Goal: Task Accomplishment & Management: Manage account settings

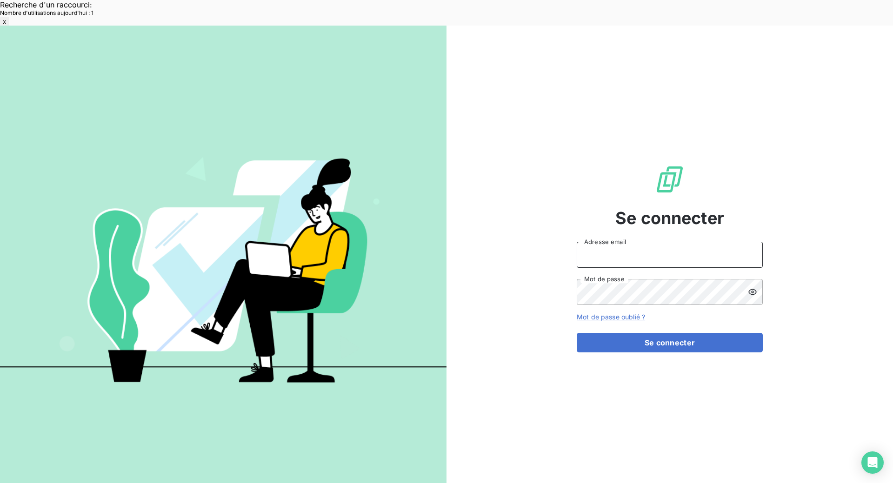
type input "[EMAIL_ADDRESS][DOMAIN_NAME]"
click at [695, 333] on button "Se connecter" at bounding box center [670, 343] width 186 height 20
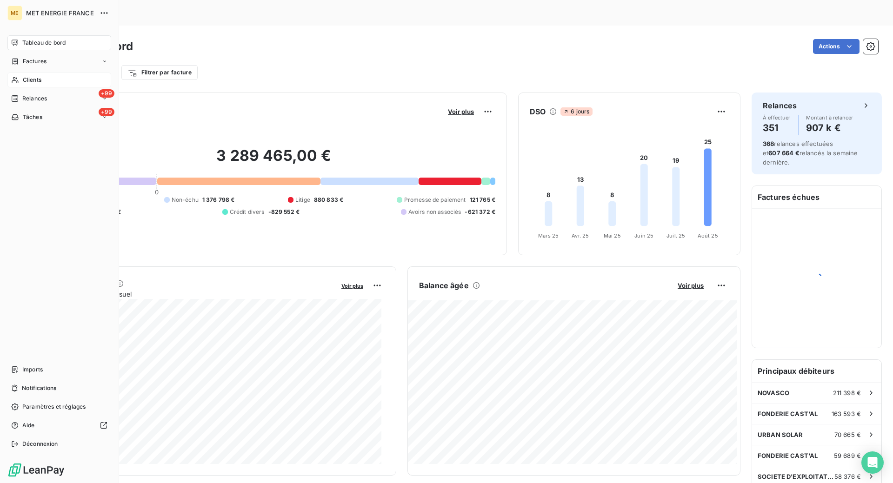
click at [53, 81] on div "Clients" at bounding box center [59, 80] width 104 height 15
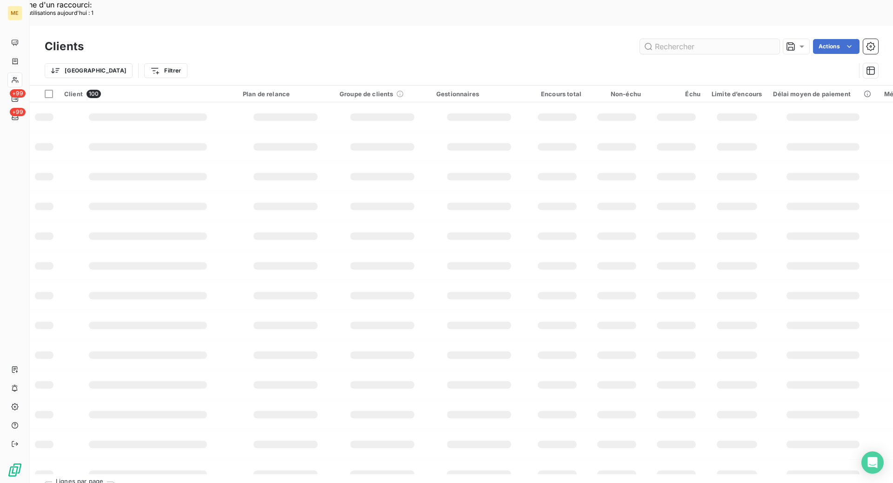
click at [685, 39] on input "text" at bounding box center [710, 46] width 140 height 15
click at [688, 39] on input "METFRA000008514" at bounding box center [710, 46] width 140 height 15
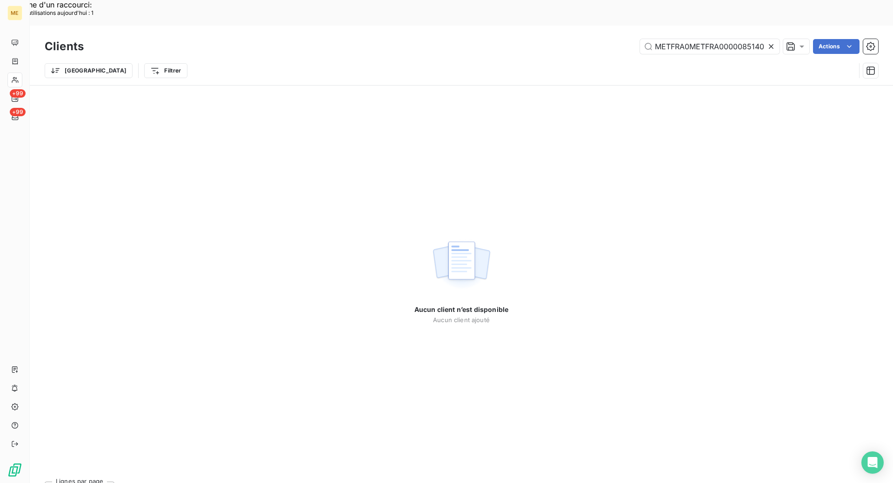
type input "METFRA0METFRA00000851400008514"
click at [772, 42] on icon at bounding box center [771, 46] width 9 height 9
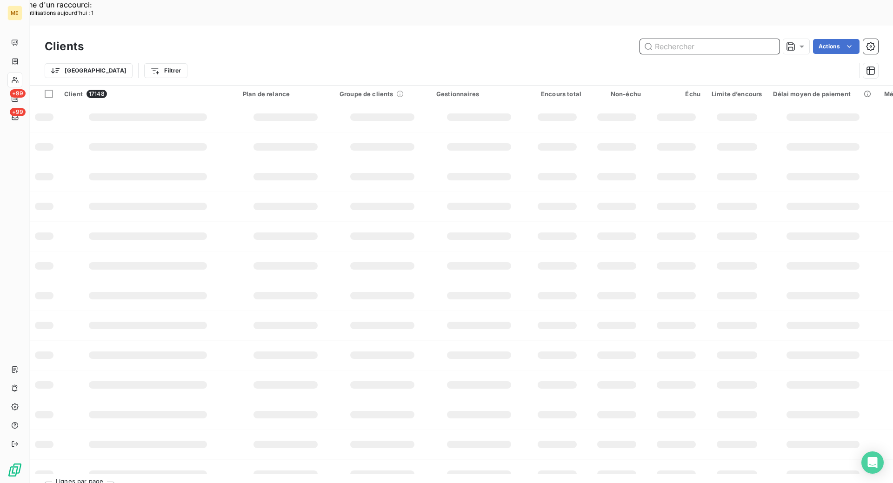
click at [673, 39] on input "text" at bounding box center [710, 46] width 140 height 15
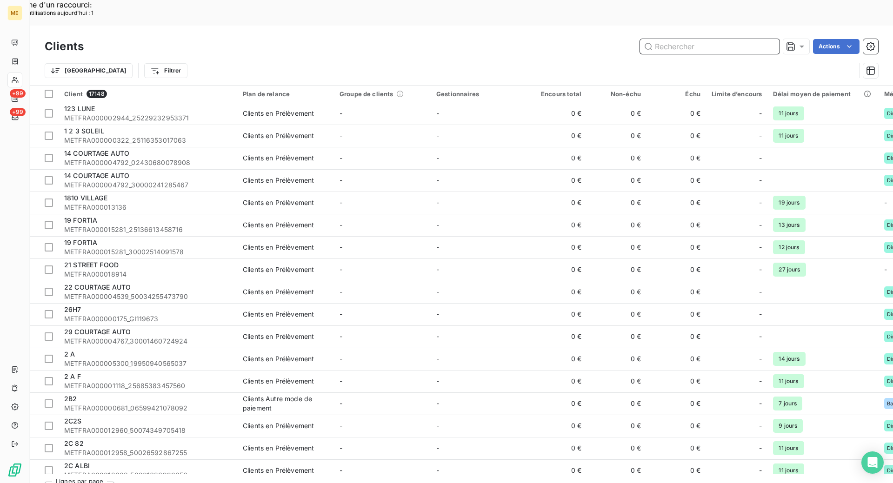
paste input "METFRA000008514"
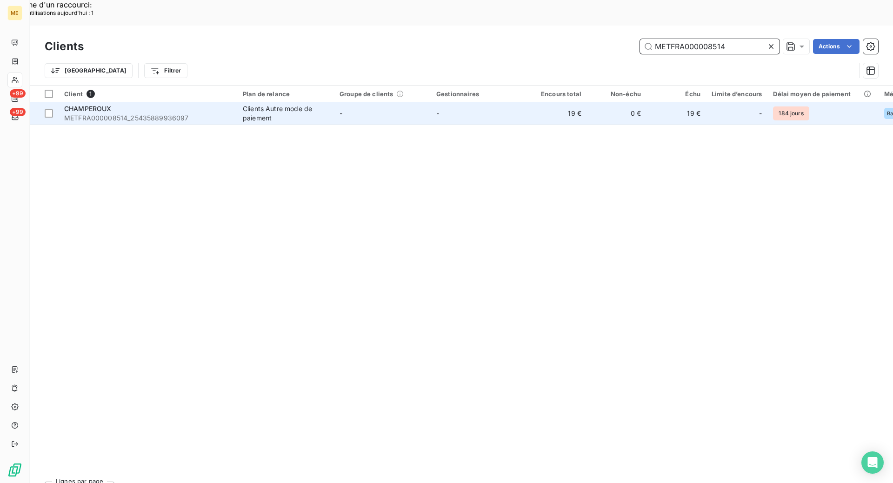
type input "METFRA000008514"
click at [190, 113] on span "METFRA000008514_25435889936097" at bounding box center [147, 117] width 167 height 9
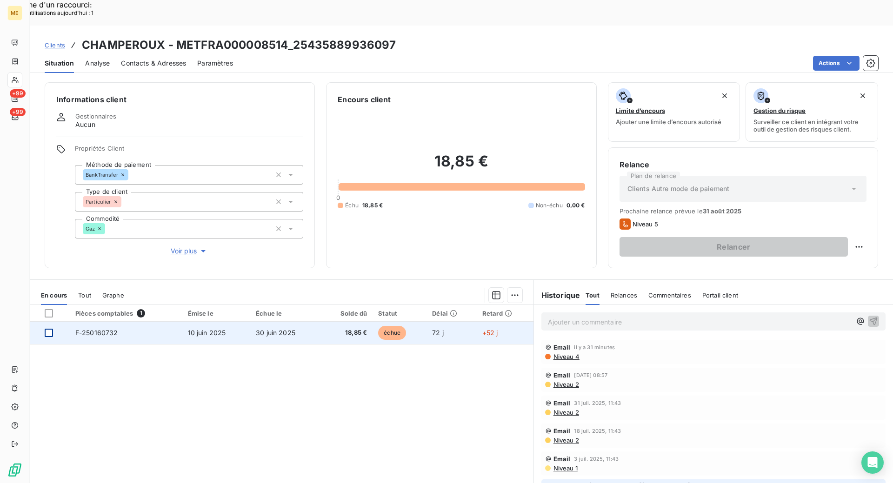
click at [47, 329] on div at bounding box center [49, 333] width 8 height 8
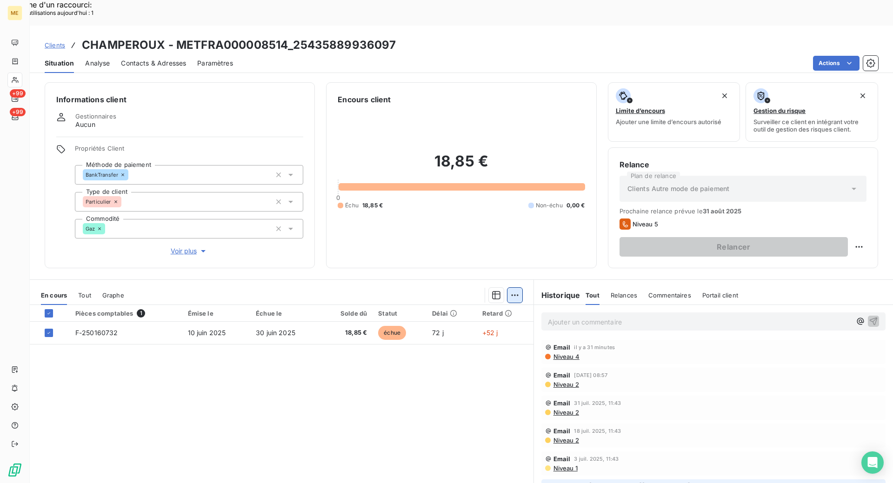
click at [453, 306] on div "Ajouter une promesse de paiement (1 facture)" at bounding box center [431, 307] width 164 height 15
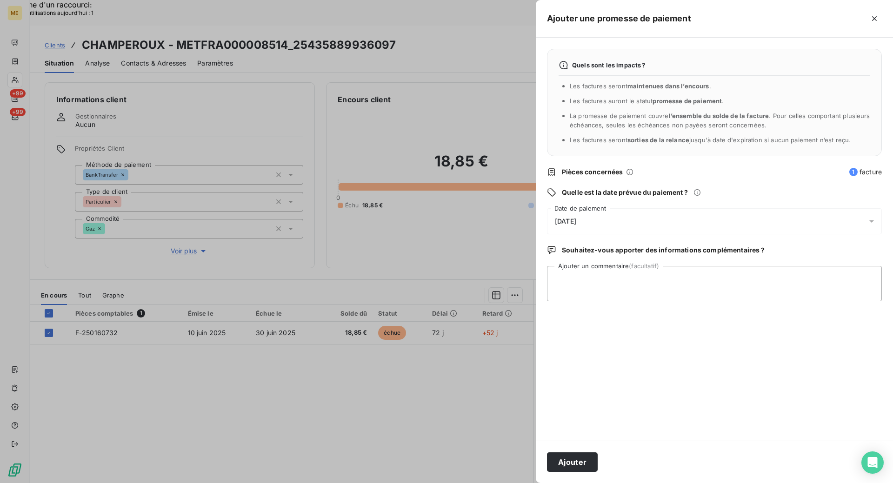
click at [601, 221] on div "22/08/2025" at bounding box center [714, 221] width 335 height 26
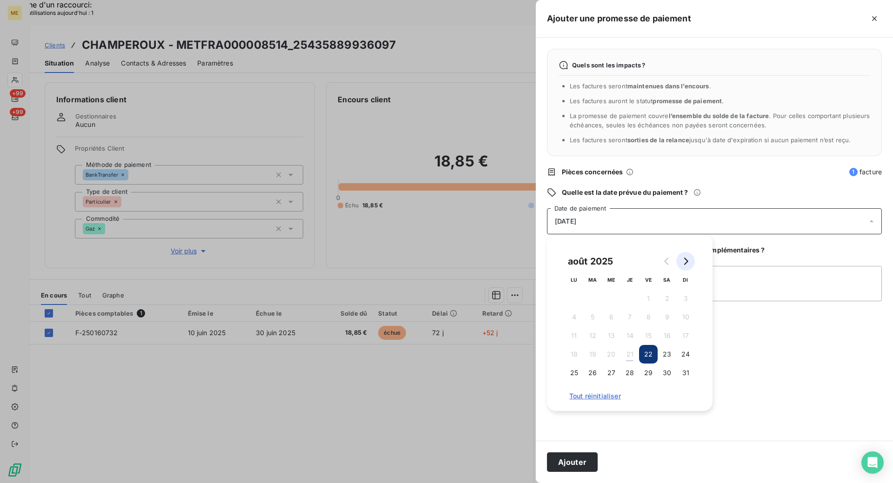
click at [685, 259] on icon "Go to next month" at bounding box center [685, 261] width 7 height 7
click at [587, 373] on button "30" at bounding box center [592, 373] width 19 height 19
click at [579, 299] on button "1" at bounding box center [574, 298] width 19 height 19
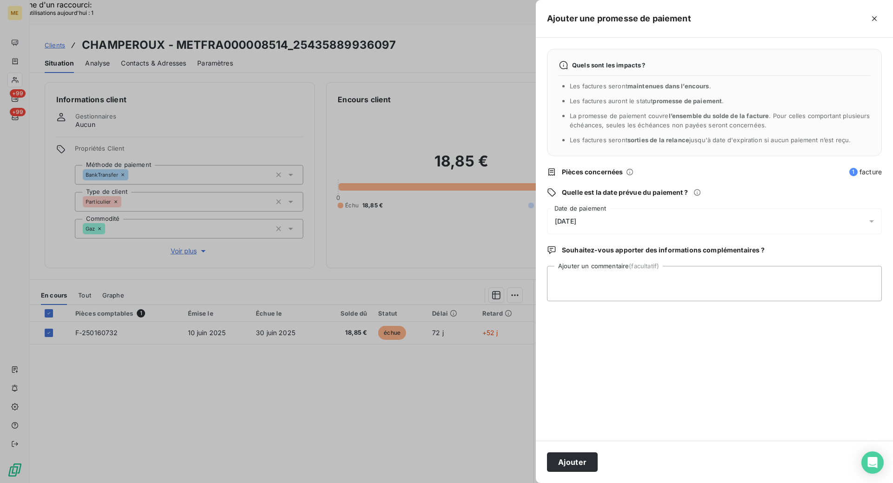
drag, startPoint x: 458, startPoint y: 348, endPoint x: 452, endPoint y: 345, distance: 6.2
click at [456, 348] on div at bounding box center [446, 241] width 893 height 483
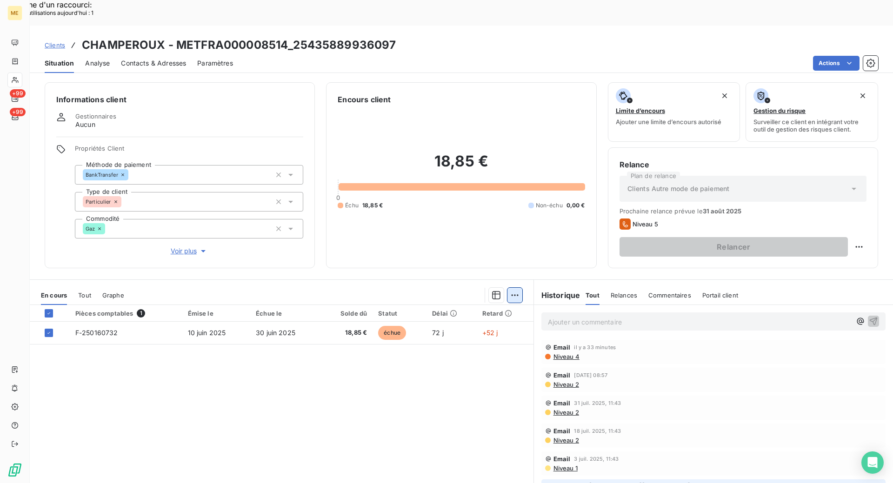
click at [460, 305] on div "Ajouter une promesse de paiement (1 facture)" at bounding box center [431, 307] width 164 height 15
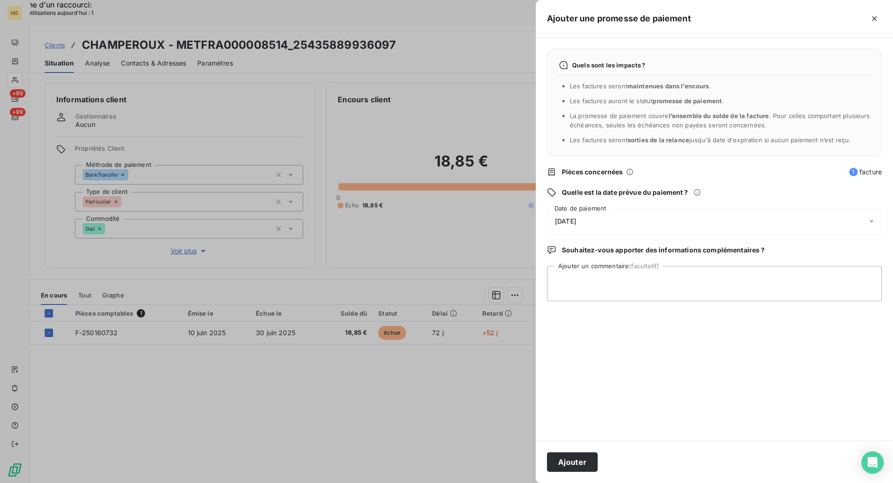
click at [599, 227] on div "22/08/2025" at bounding box center [714, 221] width 335 height 26
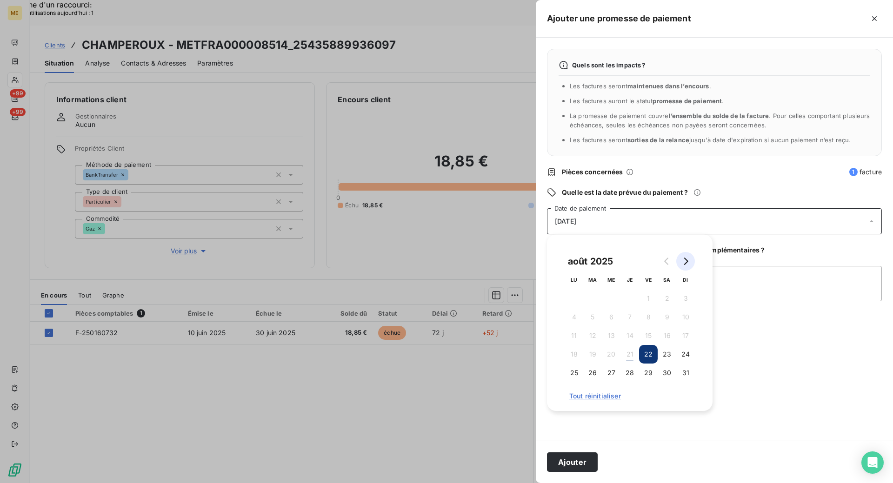
click at [686, 261] on icon "Go to next month" at bounding box center [685, 261] width 7 height 7
click at [571, 297] on button "1" at bounding box center [574, 298] width 19 height 19
click at [745, 272] on textarea "Ajouter un commentaire (facultatif)" at bounding box center [714, 283] width 335 height 35
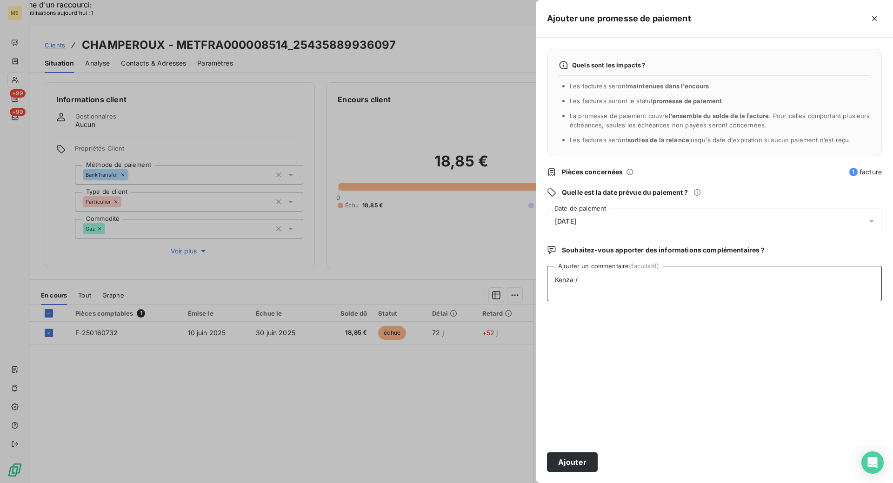
paste textarea "Appel entrant 493971628 / M. Champeroux /GCHAMPEROUX@HOTMAIL.COM /chèque n°5306…"
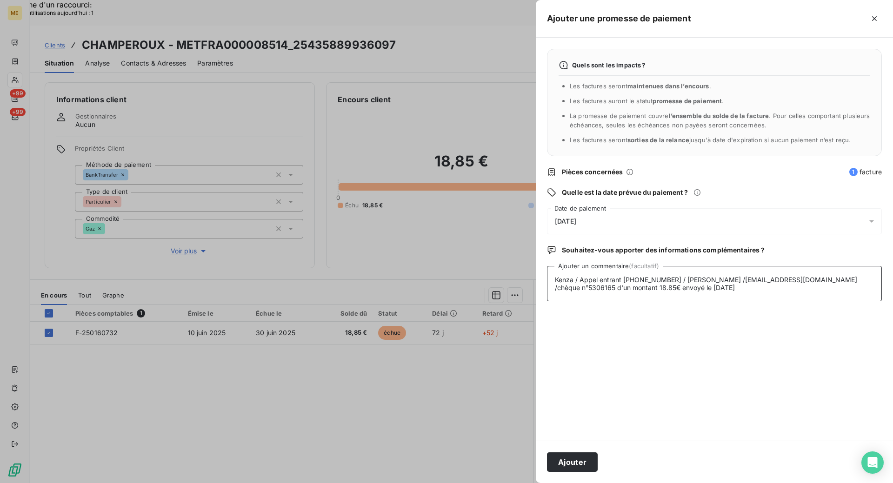
click at [581, 279] on textarea "Kenza / Appel entrant 493971628 / M. Champeroux /GCHAMPEROUX@HOTMAIL.COM /chèqu…" at bounding box center [714, 283] width 335 height 35
paste textarea "21/08/2025 09:22"
type textarea "Kenza / interaction 21/08/2025 09:22 / Appel entrant 493971628 / M. Champeroux …"
click at [579, 466] on button "Ajouter" at bounding box center [572, 463] width 51 height 20
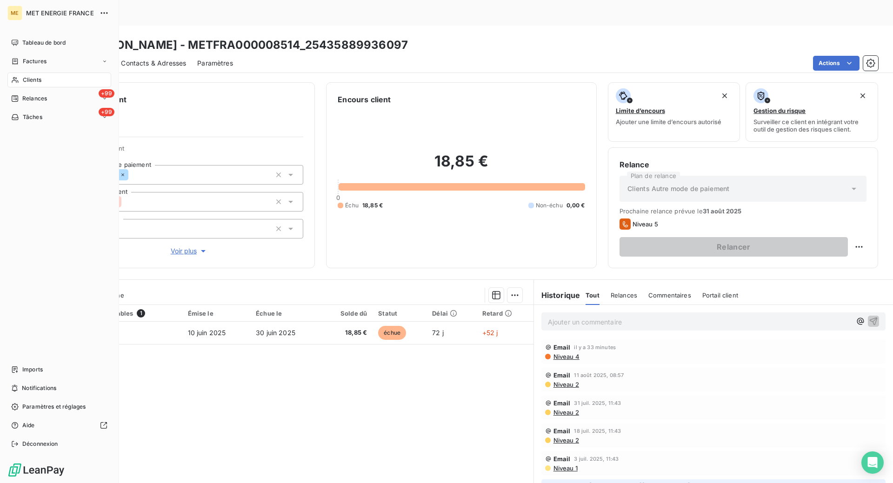
click at [20, 79] on div "Clients" at bounding box center [59, 80] width 104 height 15
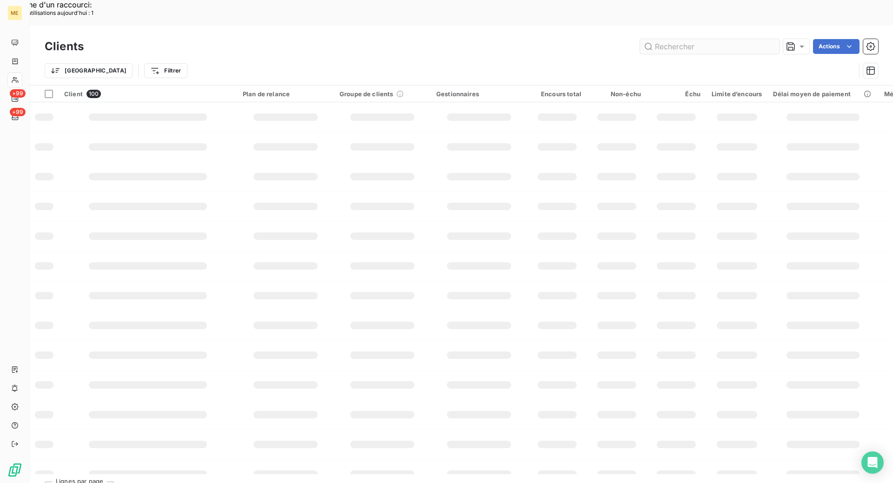
click at [679, 39] on input "text" at bounding box center [710, 46] width 140 height 15
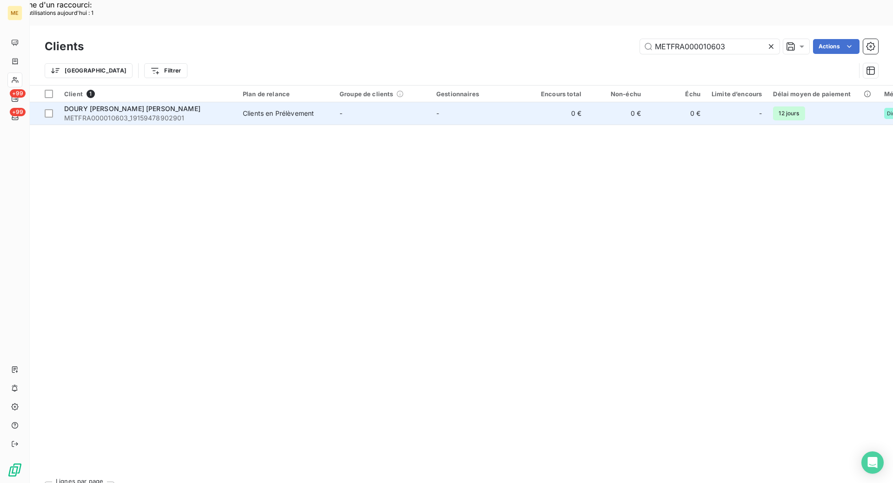
type input "METFRA000010603"
click at [133, 113] on span "METFRA000010603_19159478902901" at bounding box center [147, 117] width 167 height 9
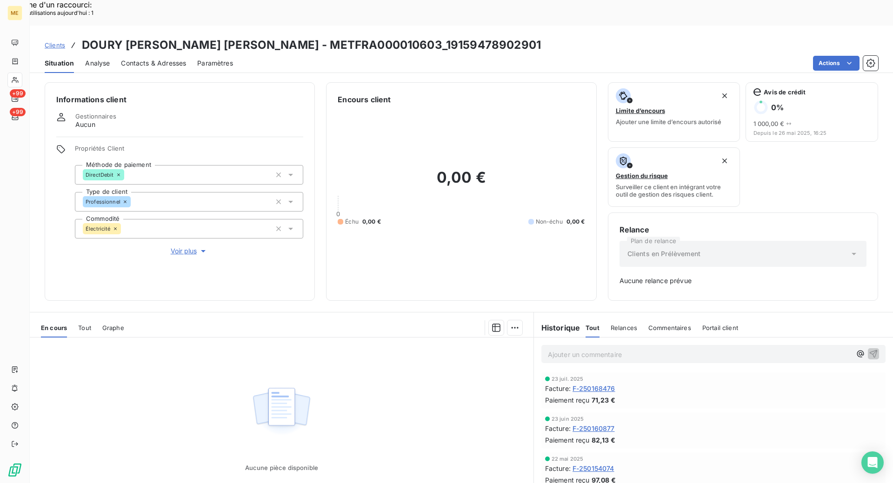
click at [601, 384] on span "F-250168476" at bounding box center [594, 389] width 43 height 10
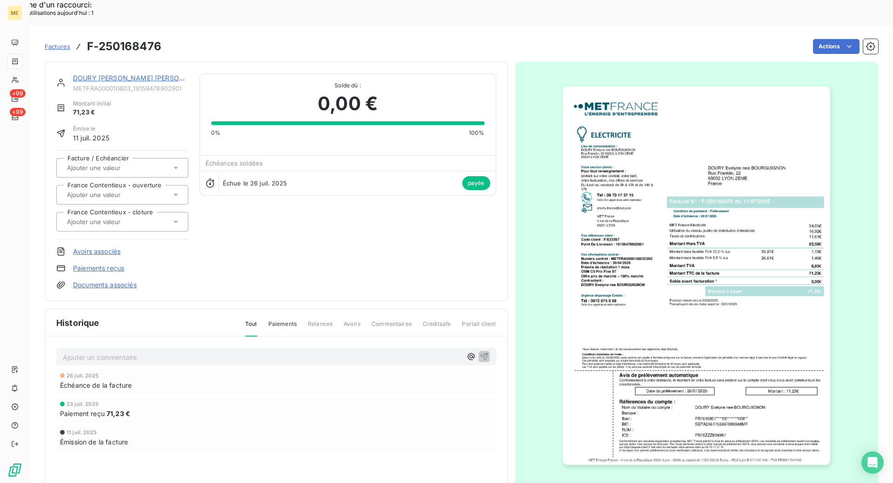
click at [718, 365] on img "button" at bounding box center [696, 276] width 267 height 379
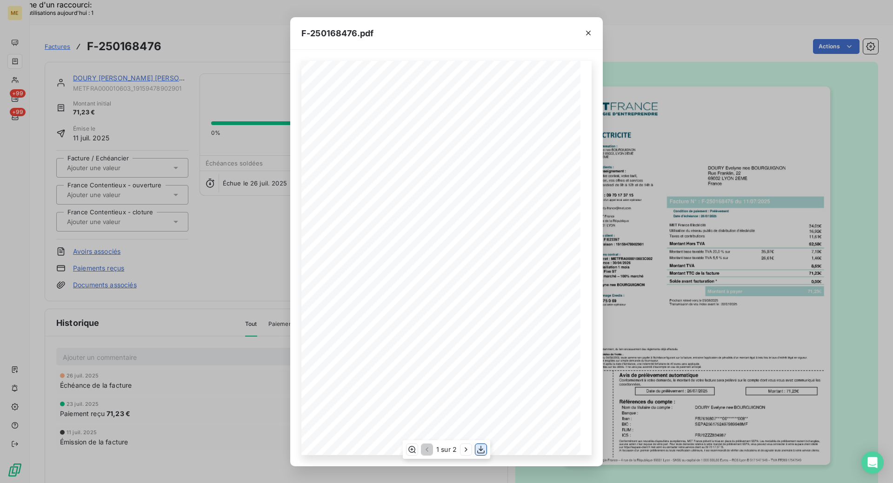
click at [482, 448] on icon "button" at bounding box center [480, 449] width 9 height 9
click at [589, 36] on icon "button" at bounding box center [588, 32] width 9 height 9
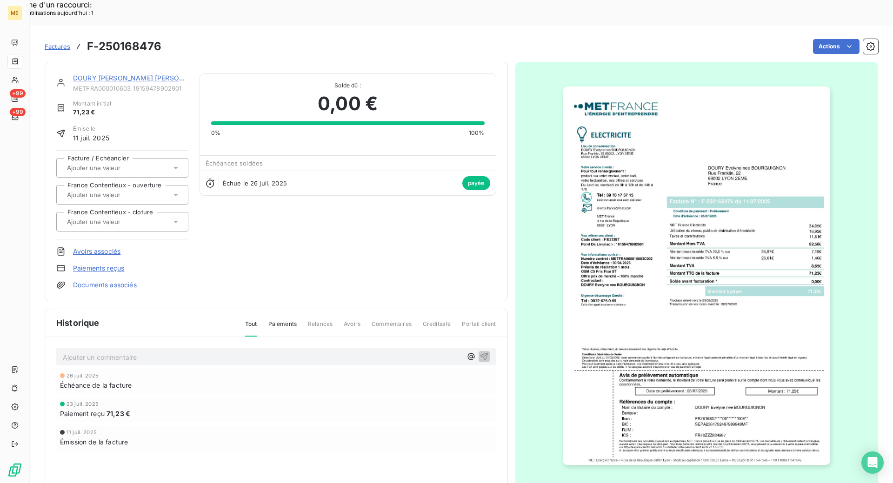
click at [124, 74] on link "DOURY Evelyne nee BOURGUIGNON" at bounding box center [141, 78] width 136 height 8
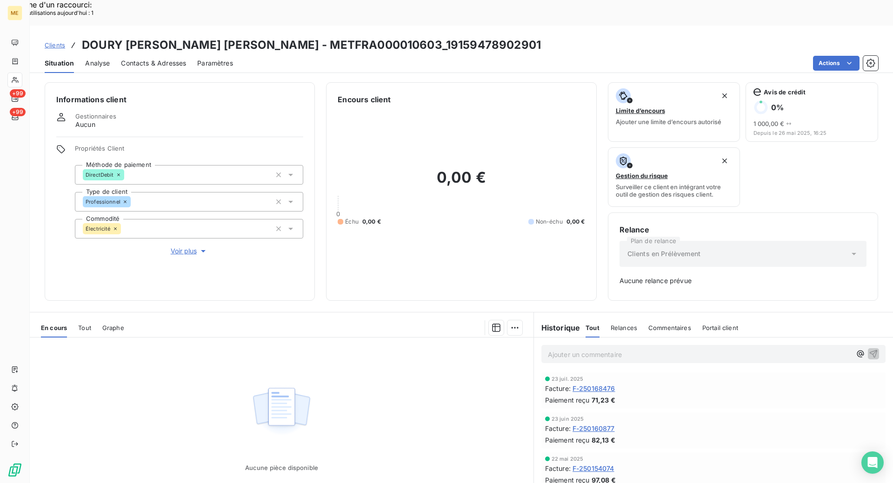
click at [597, 384] on span "F-250168476" at bounding box center [594, 389] width 43 height 10
